Goal: Task Accomplishment & Management: Use online tool/utility

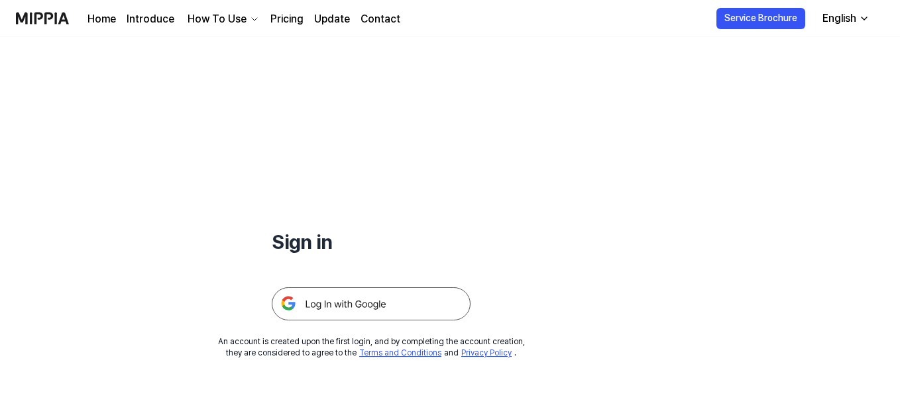
click at [390, 314] on img at bounding box center [371, 304] width 199 height 33
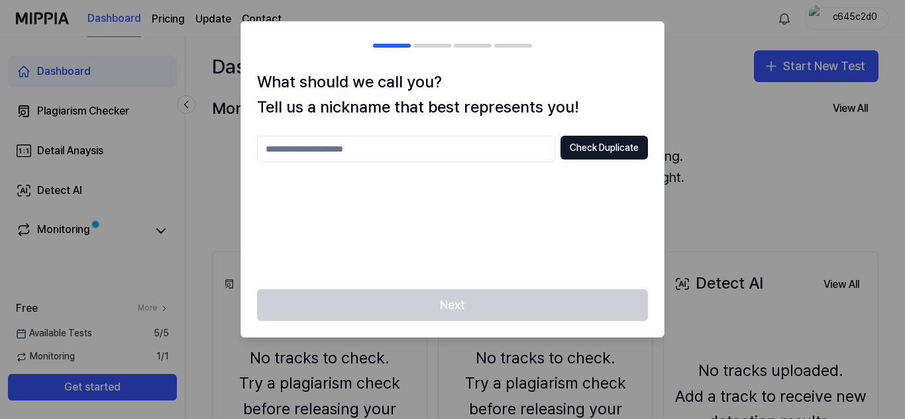
click at [434, 159] on input "text" at bounding box center [406, 149] width 298 height 26
click at [613, 138] on button "Check Duplicate" at bounding box center [603, 148] width 87 height 24
click at [413, 152] on input "***" at bounding box center [406, 149] width 298 height 26
type input "********"
click at [581, 143] on button "Check Duplicate" at bounding box center [603, 148] width 87 height 24
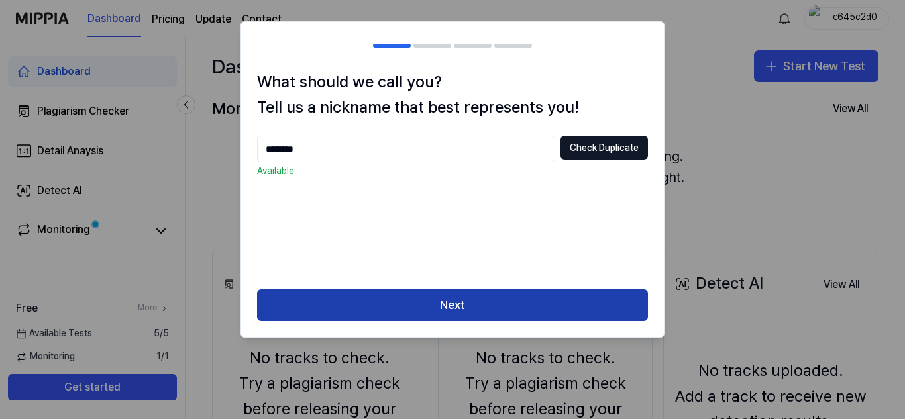
click at [481, 307] on button "Next" at bounding box center [452, 306] width 391 height 32
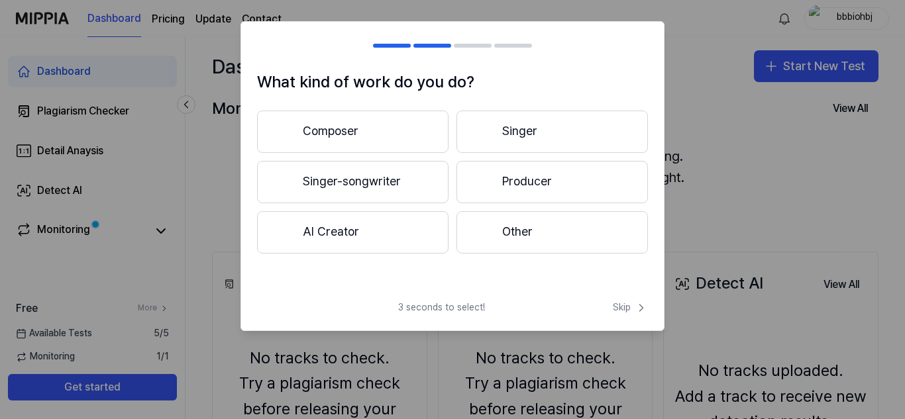
click at [388, 194] on button "Singer-songwriter" at bounding box center [352, 182] width 191 height 42
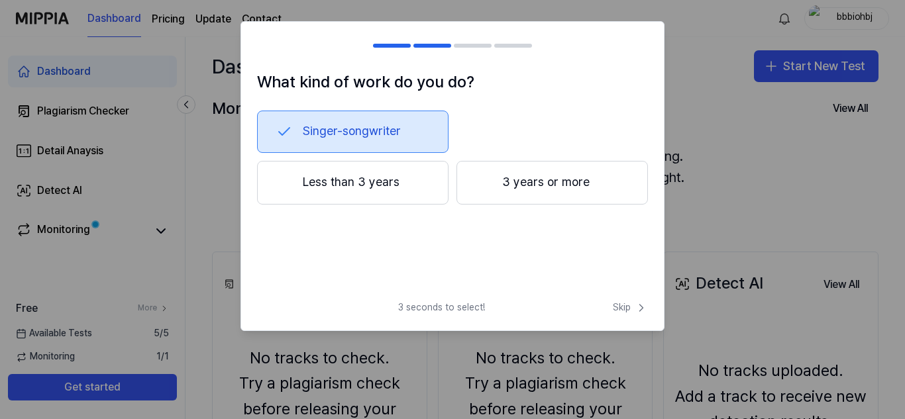
click at [397, 193] on button "Less than 3 years" at bounding box center [352, 183] width 191 height 44
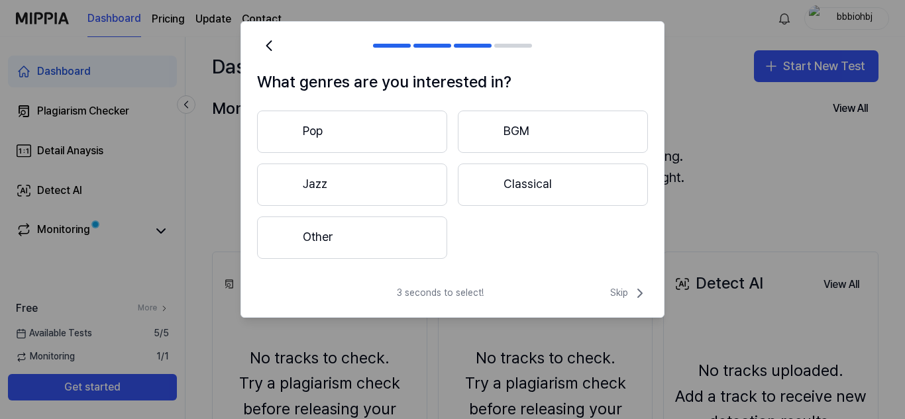
click at [419, 134] on button "Pop" at bounding box center [352, 132] width 190 height 42
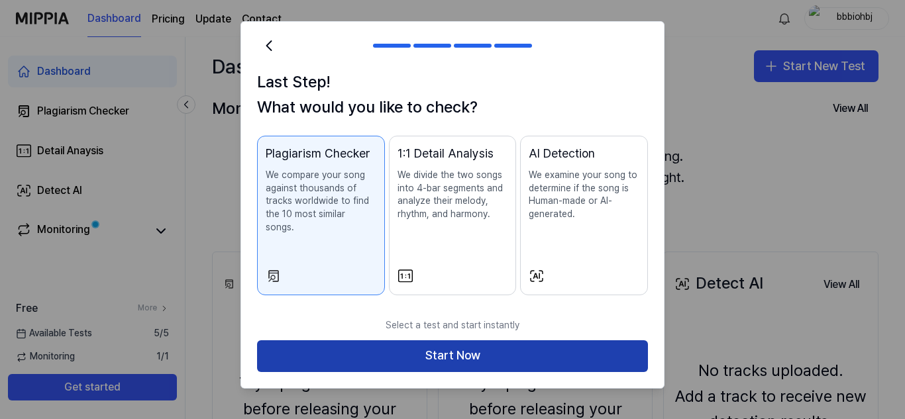
click at [470, 344] on button "Start Now" at bounding box center [452, 357] width 391 height 32
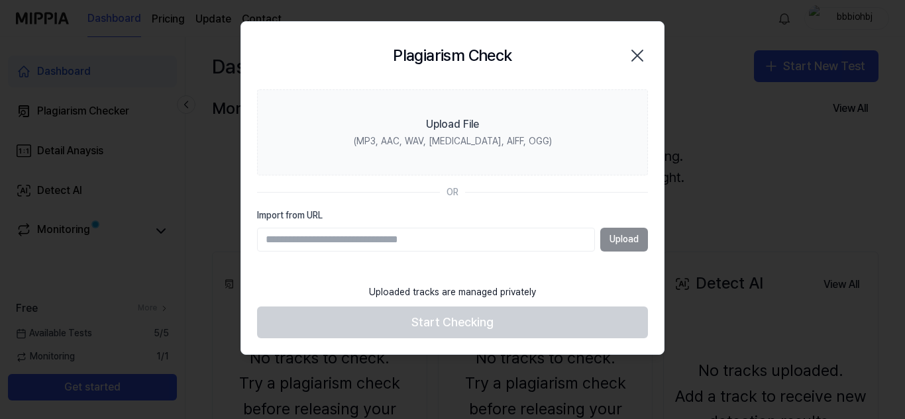
click at [636, 54] on icon "button" at bounding box center [637, 55] width 11 height 11
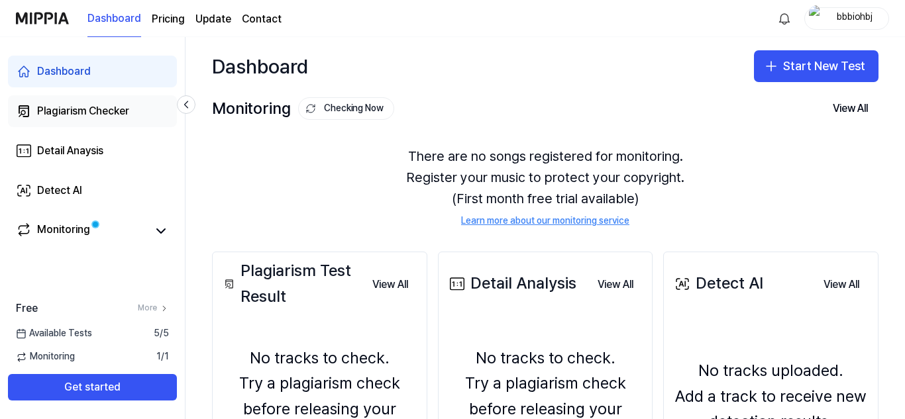
click at [101, 114] on div "Plagiarism Checker" at bounding box center [83, 111] width 92 height 16
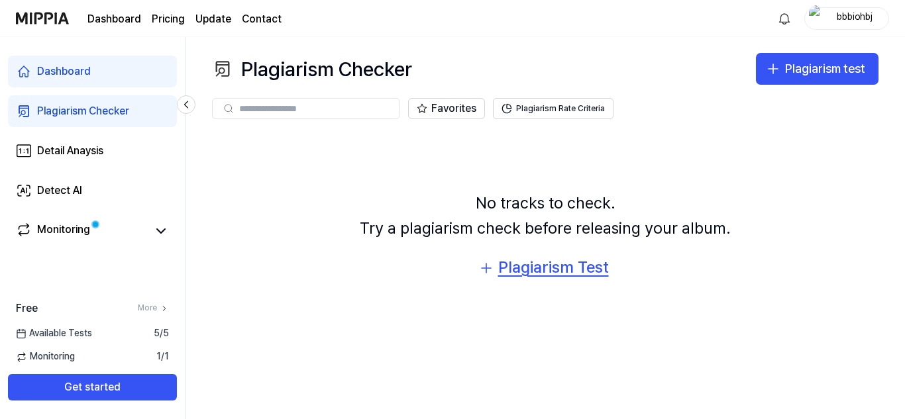
click at [489, 263] on icon "button" at bounding box center [486, 268] width 16 height 16
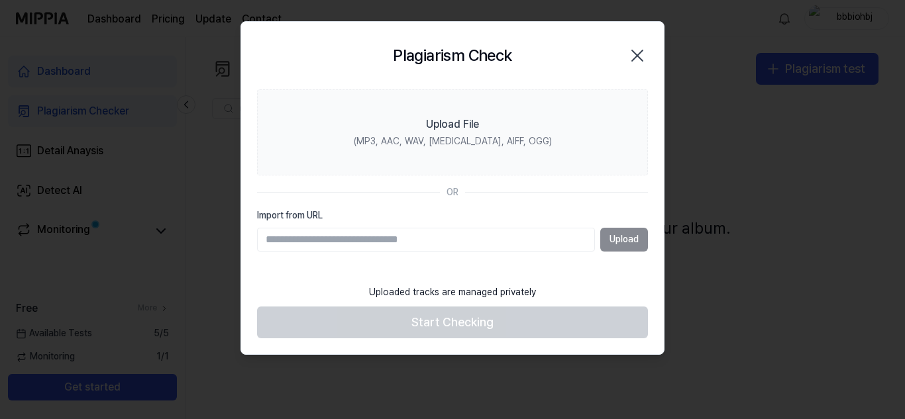
click at [639, 58] on icon "button" at bounding box center [637, 55] width 11 height 11
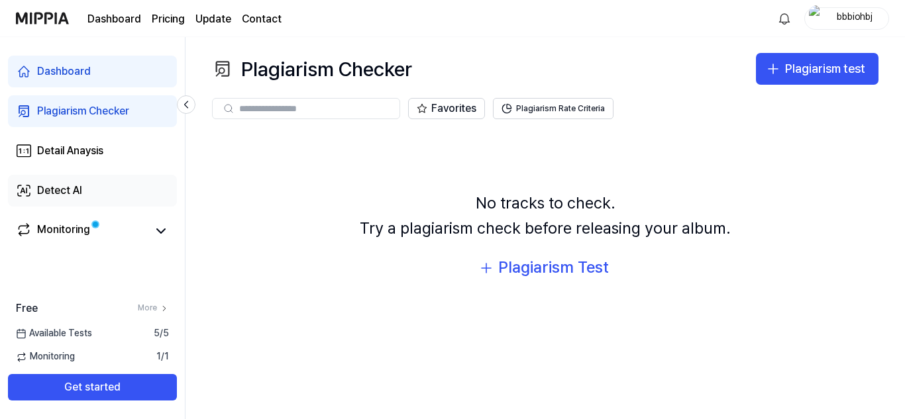
click at [87, 195] on link "Detect AI" at bounding box center [92, 191] width 169 height 32
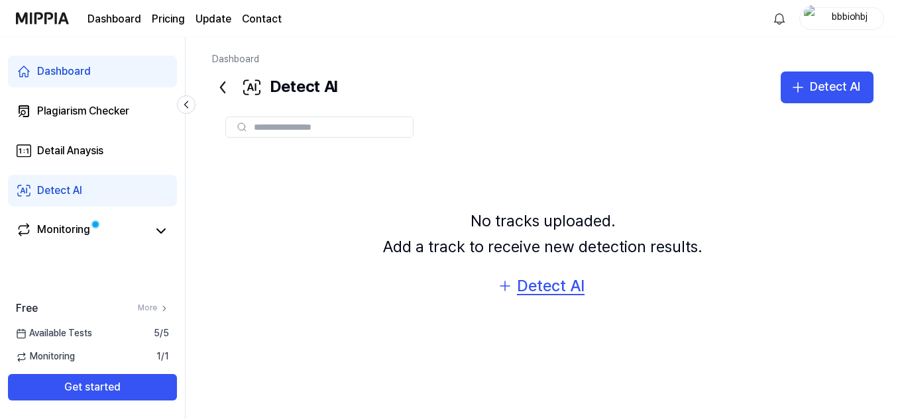
click at [519, 285] on div "Detect AI" at bounding box center [551, 286] width 68 height 25
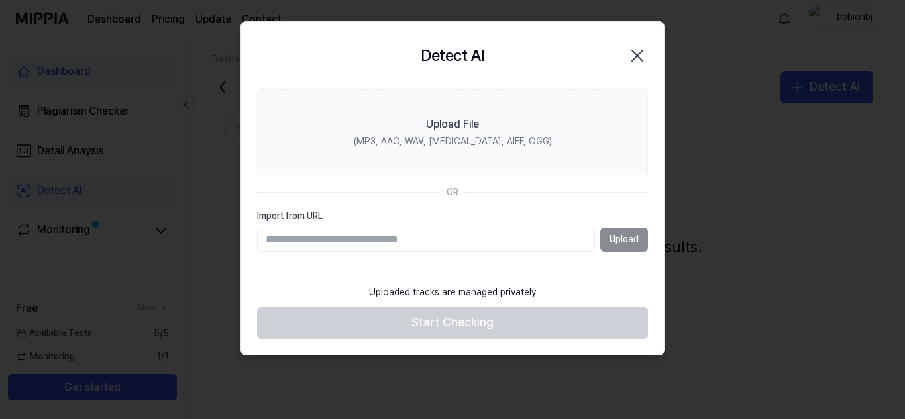
click at [633, 62] on icon "button" at bounding box center [637, 55] width 21 height 21
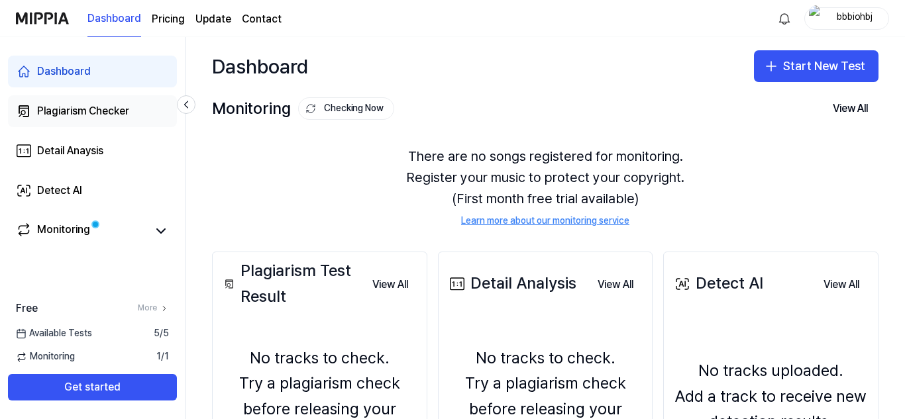
click at [105, 104] on div "Plagiarism Checker" at bounding box center [83, 111] width 92 height 16
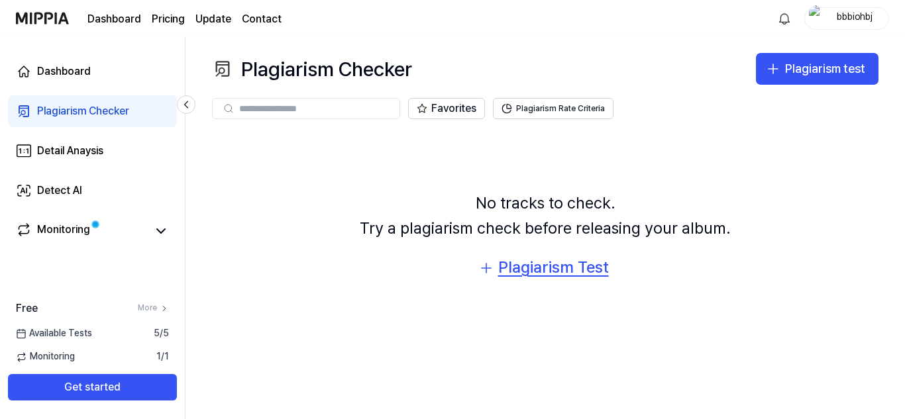
click at [515, 266] on div "Plagiarism Test" at bounding box center [553, 267] width 111 height 25
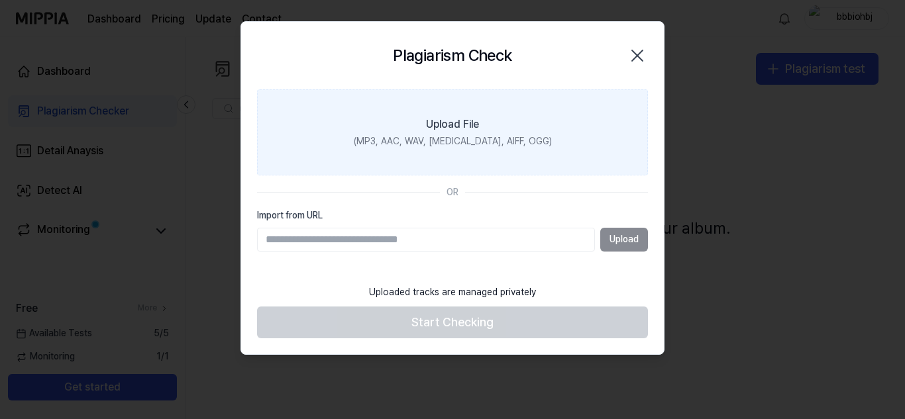
click at [464, 144] on div "(MP3, AAC, WAV, [MEDICAL_DATA], AIFF, OGG)" at bounding box center [453, 141] width 198 height 13
click at [0, 0] on input "Upload File (MP3, AAC, WAV, [MEDICAL_DATA], AIFF, OGG)" at bounding box center [0, 0] width 0 height 0
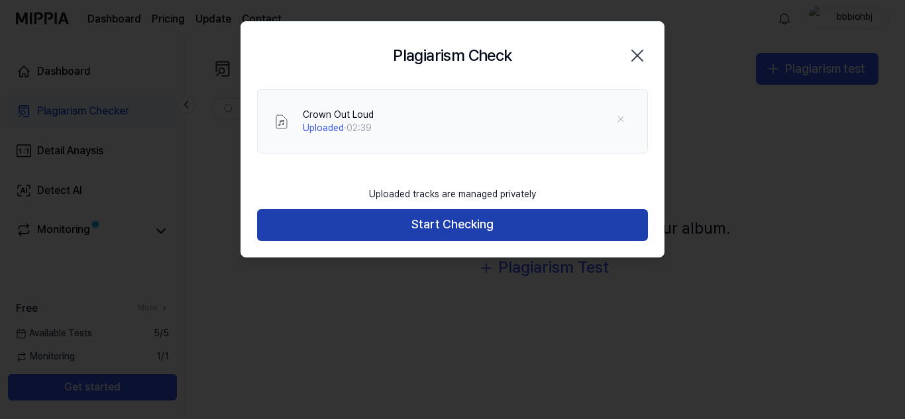
click at [356, 217] on button "Start Checking" at bounding box center [452, 225] width 391 height 32
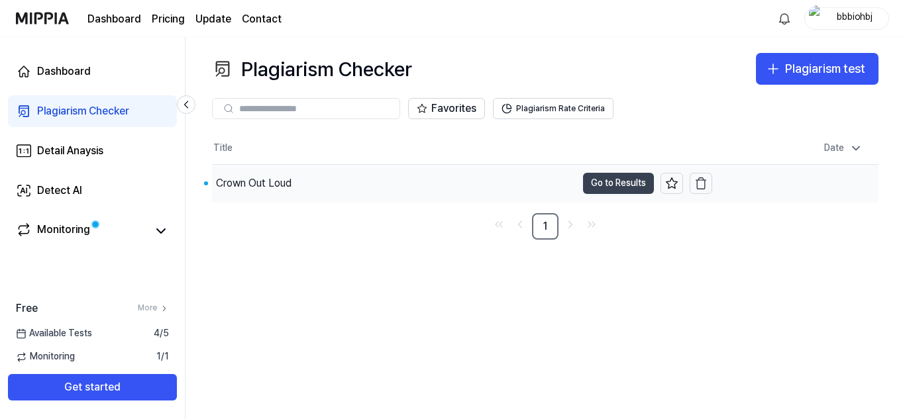
click at [619, 176] on button "Go to Results" at bounding box center [618, 183] width 71 height 21
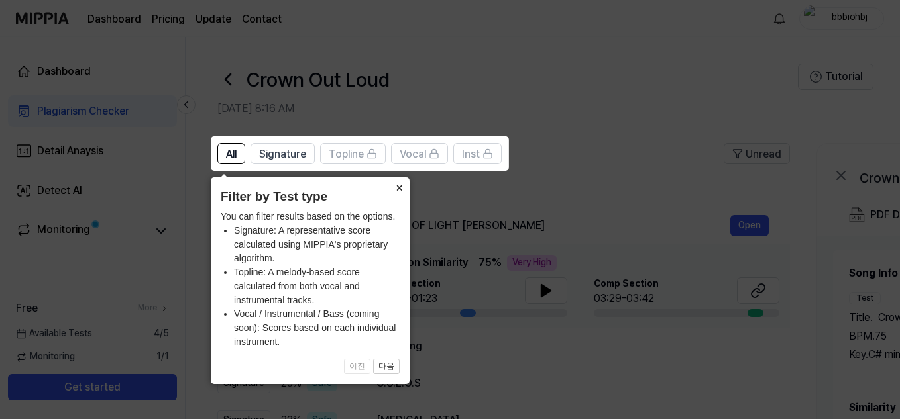
click at [395, 189] on button "×" at bounding box center [398, 187] width 21 height 19
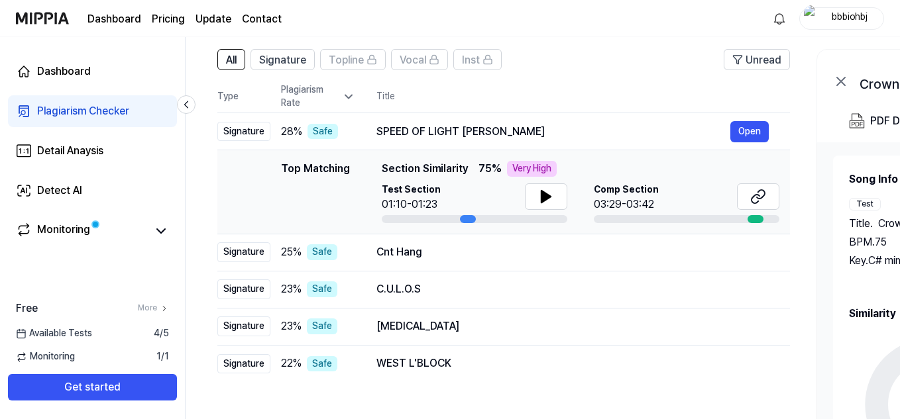
scroll to position [95, 0]
click at [546, 193] on icon at bounding box center [546, 196] width 16 height 16
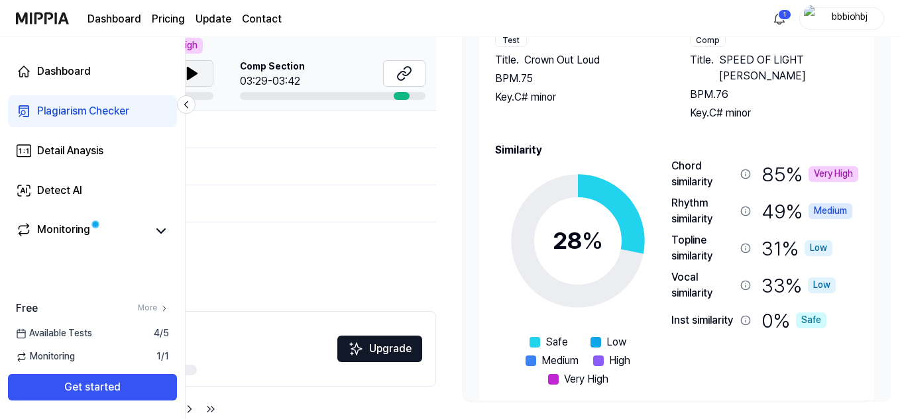
scroll to position [248, 0]
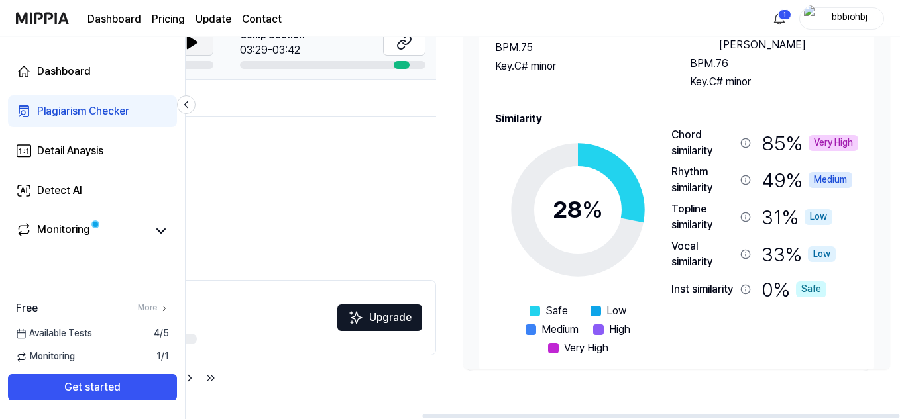
click at [557, 260] on icon at bounding box center [578, 210] width 166 height 166
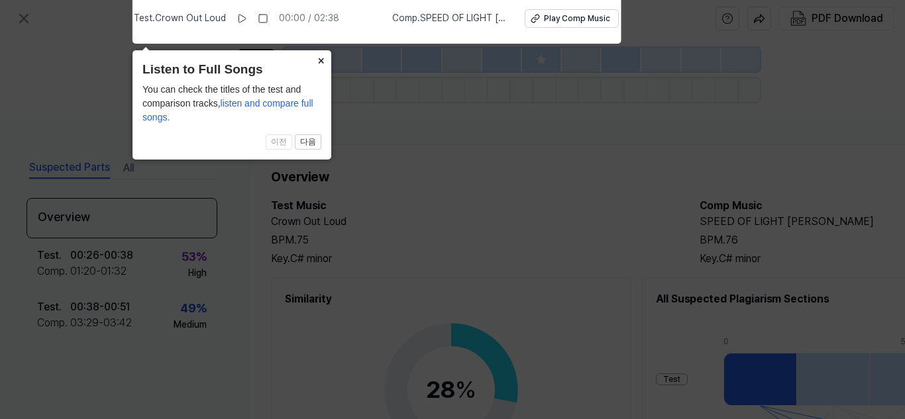
click at [317, 56] on button "×" at bounding box center [320, 59] width 21 height 19
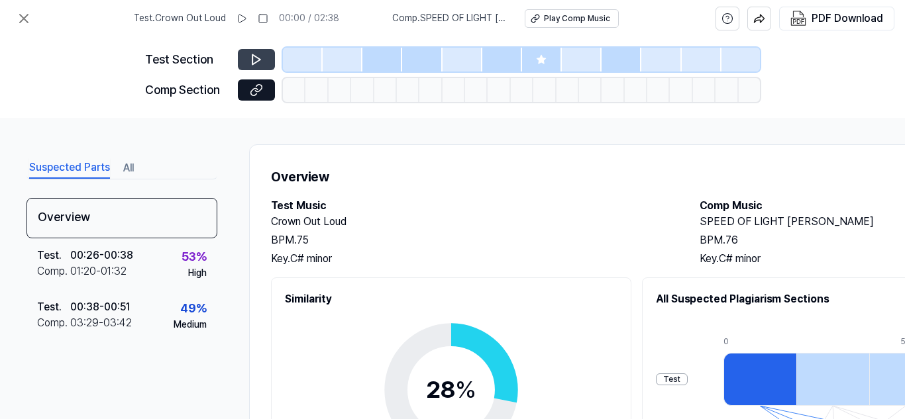
click at [244, 54] on button at bounding box center [256, 59] width 37 height 21
